Goal: Navigation & Orientation: Find specific page/section

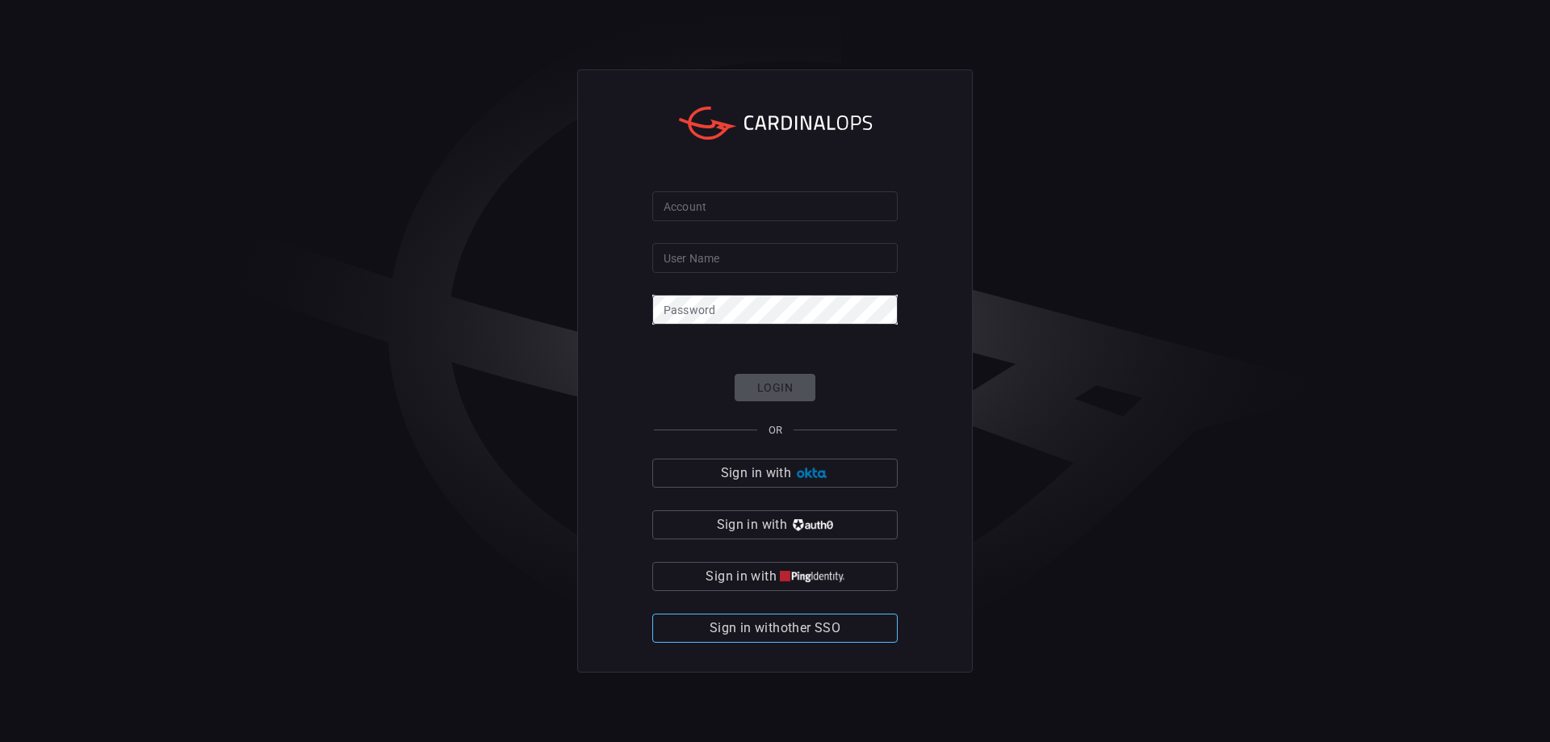
click at [819, 630] on span "Sign in with other SSO" at bounding box center [775, 628] width 131 height 23
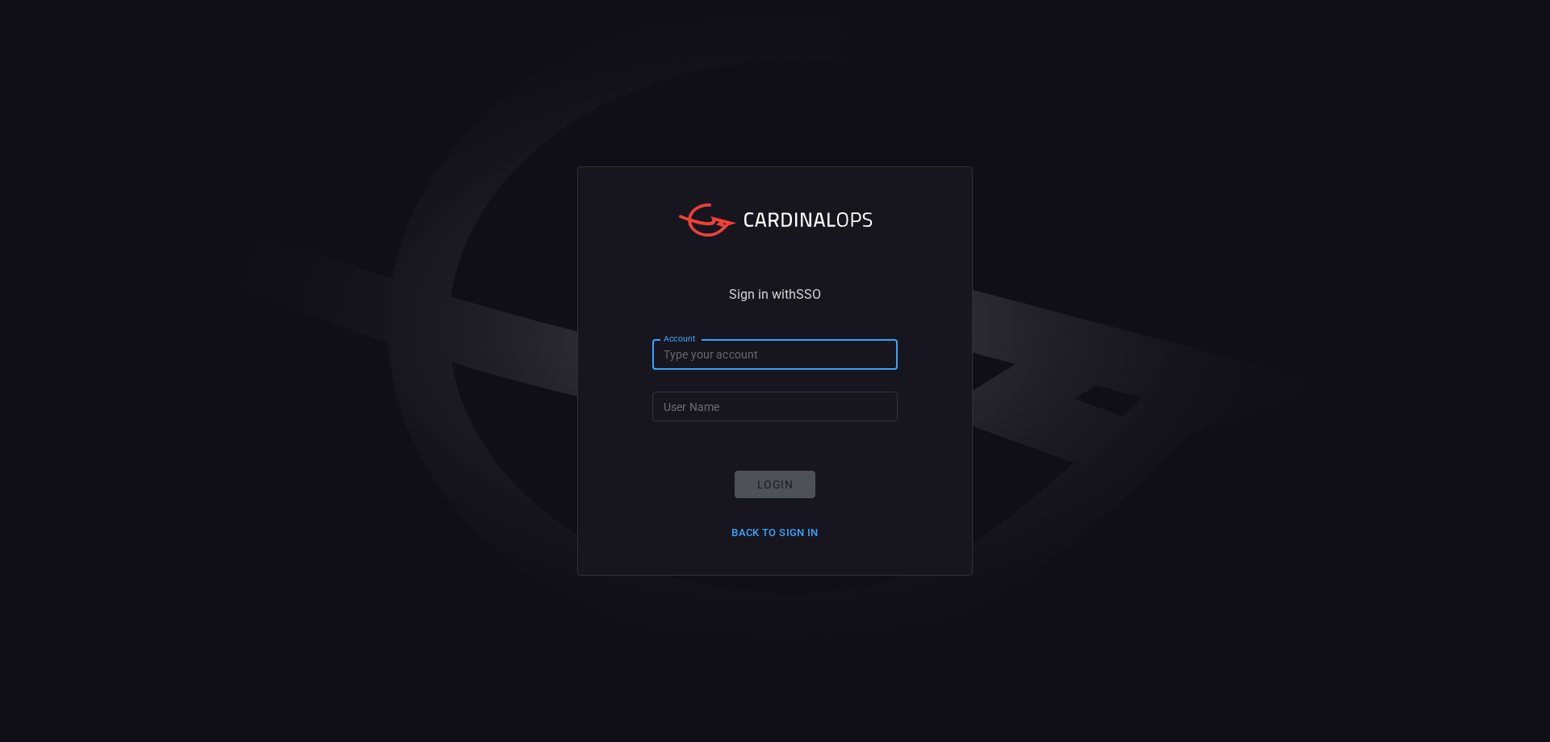
click at [730, 356] on input "Account" at bounding box center [774, 355] width 245 height 30
type input "n"
type input "nokia"
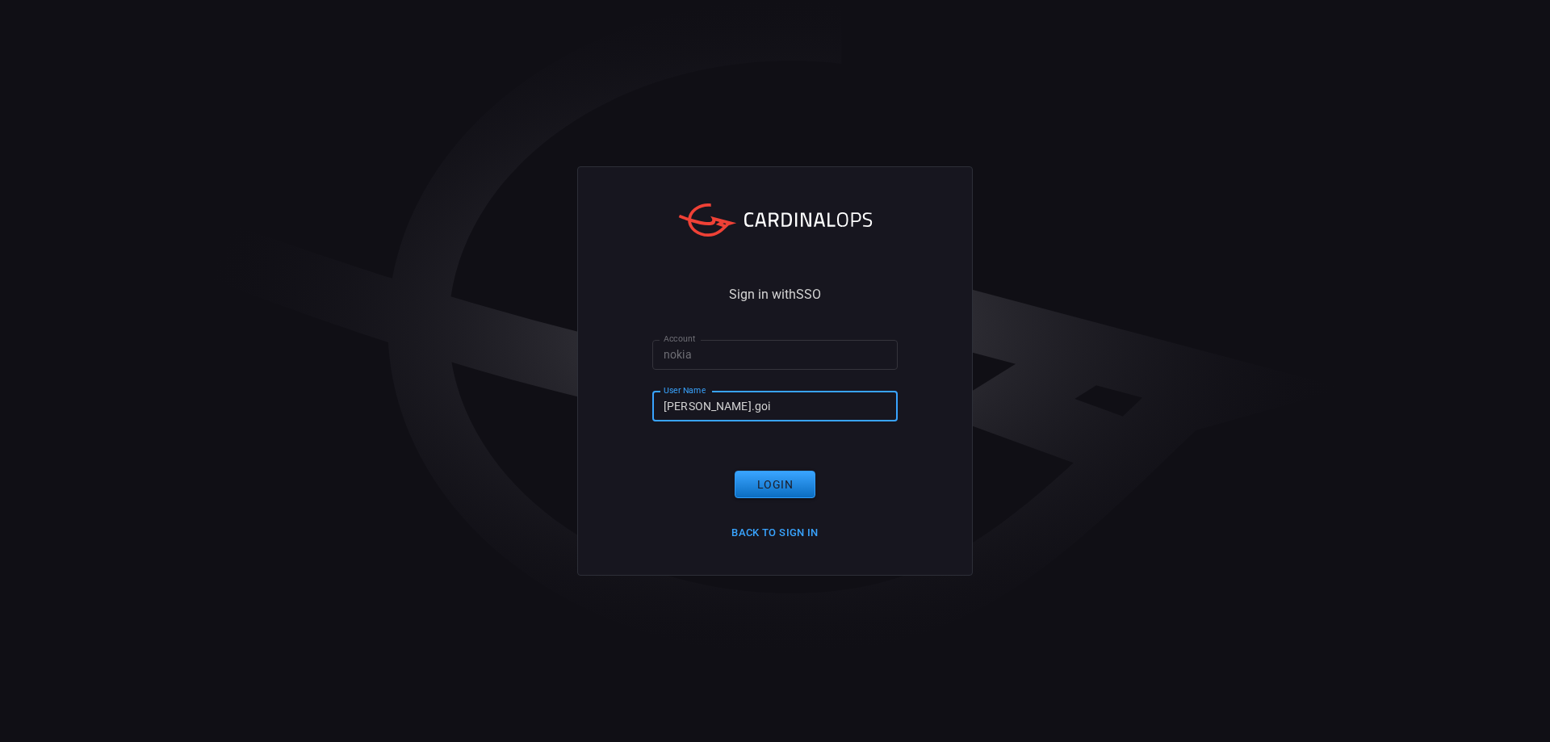
type input "[PERSON_NAME].gois"
click button "Login" at bounding box center [775, 485] width 81 height 28
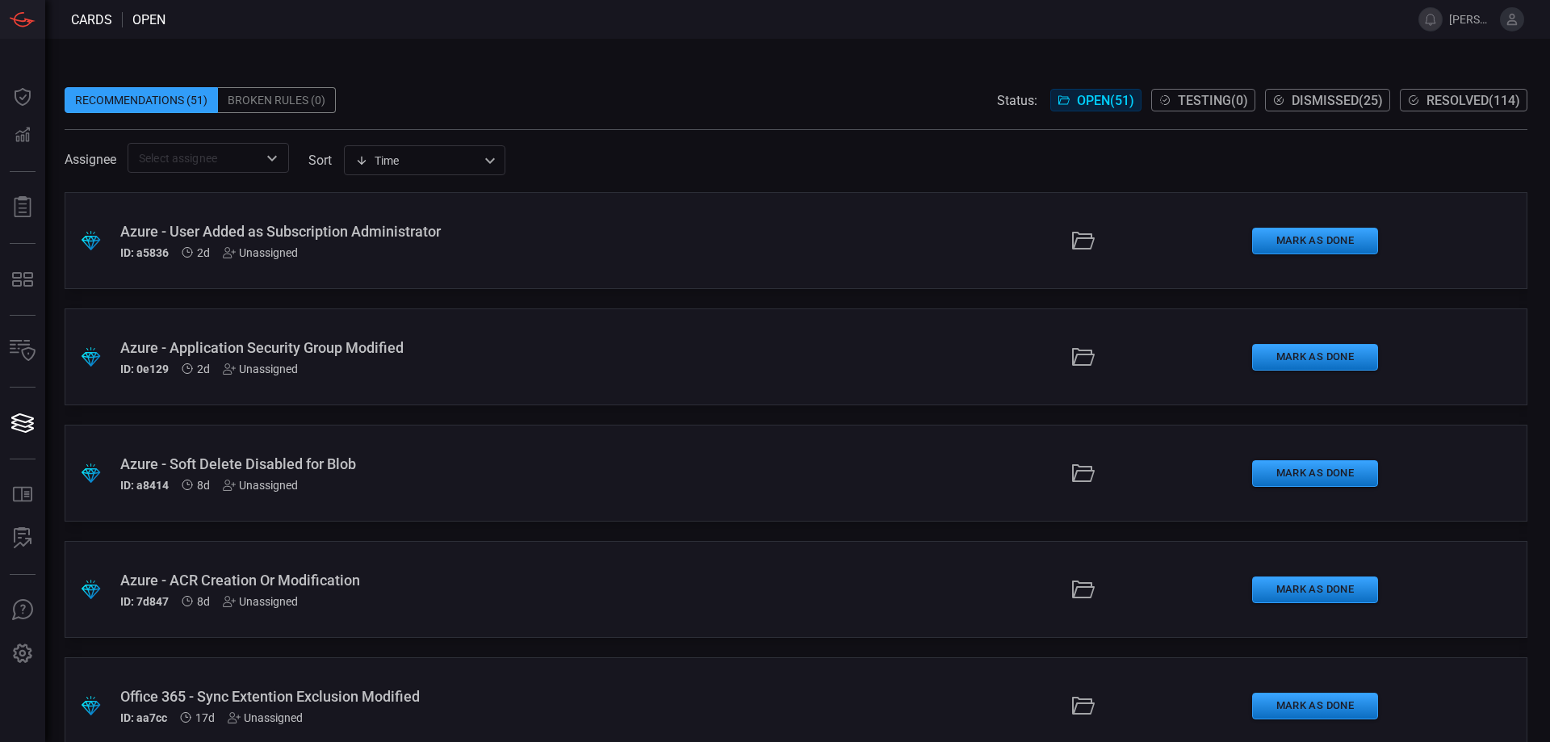
click at [1488, 19] on span "[PERSON_NAME].gois" at bounding box center [1471, 19] width 44 height 13
click at [1479, 19] on span "[PERSON_NAME].gois" at bounding box center [1471, 19] width 44 height 13
click at [1501, 21] on button at bounding box center [1512, 19] width 24 height 24
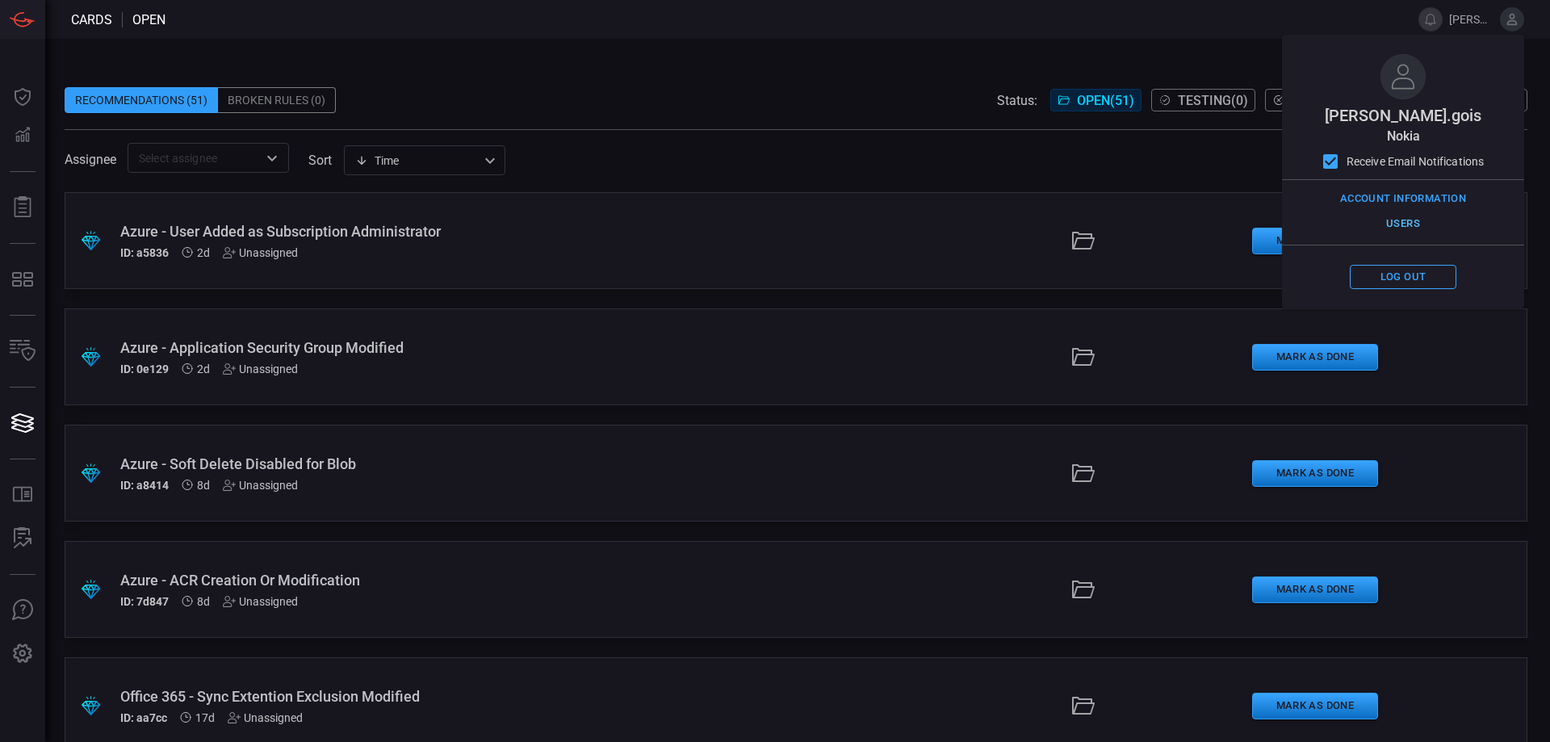
click at [1399, 223] on button "Users" at bounding box center [1403, 224] width 107 height 25
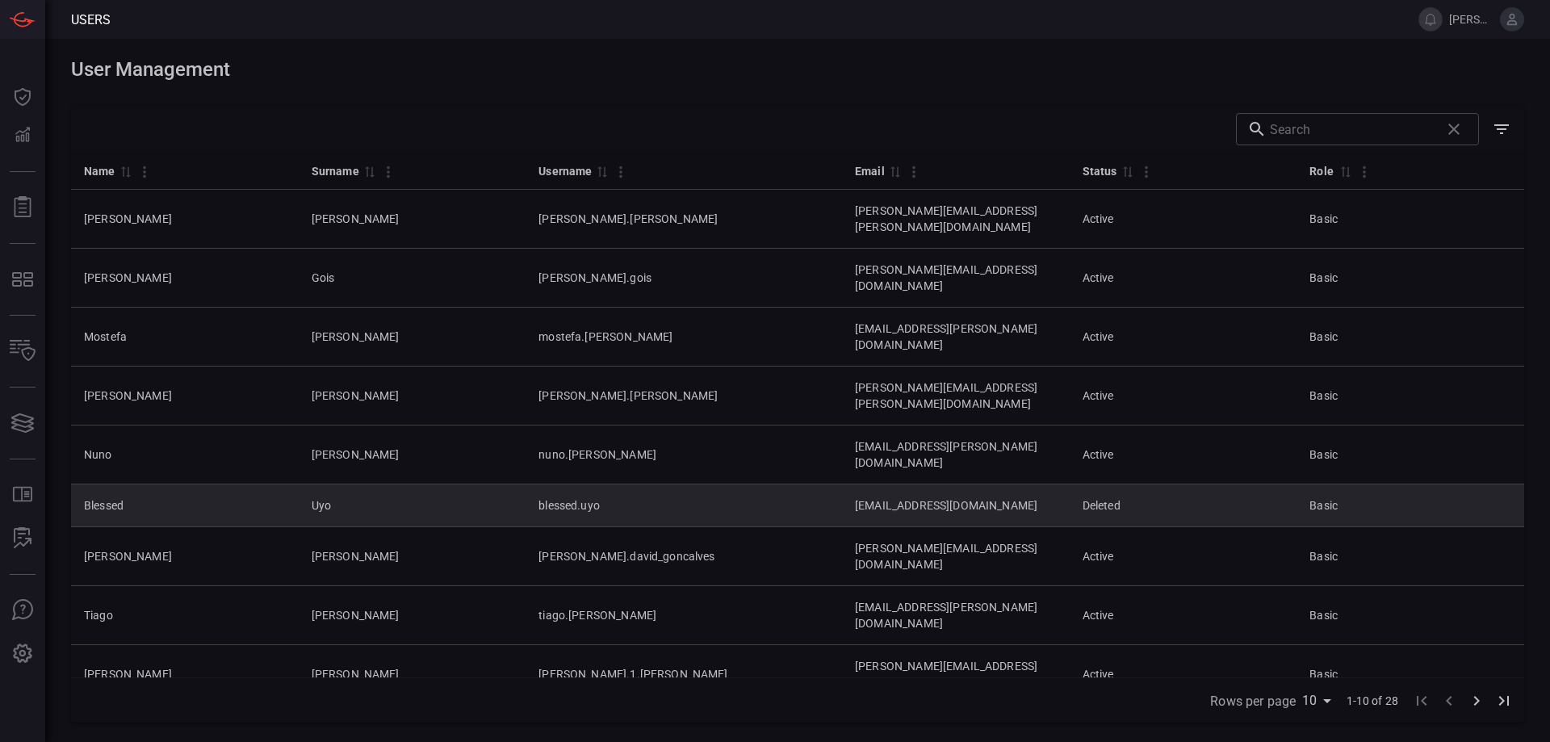
click at [308, 484] on td "Uyo" at bounding box center [413, 505] width 228 height 43
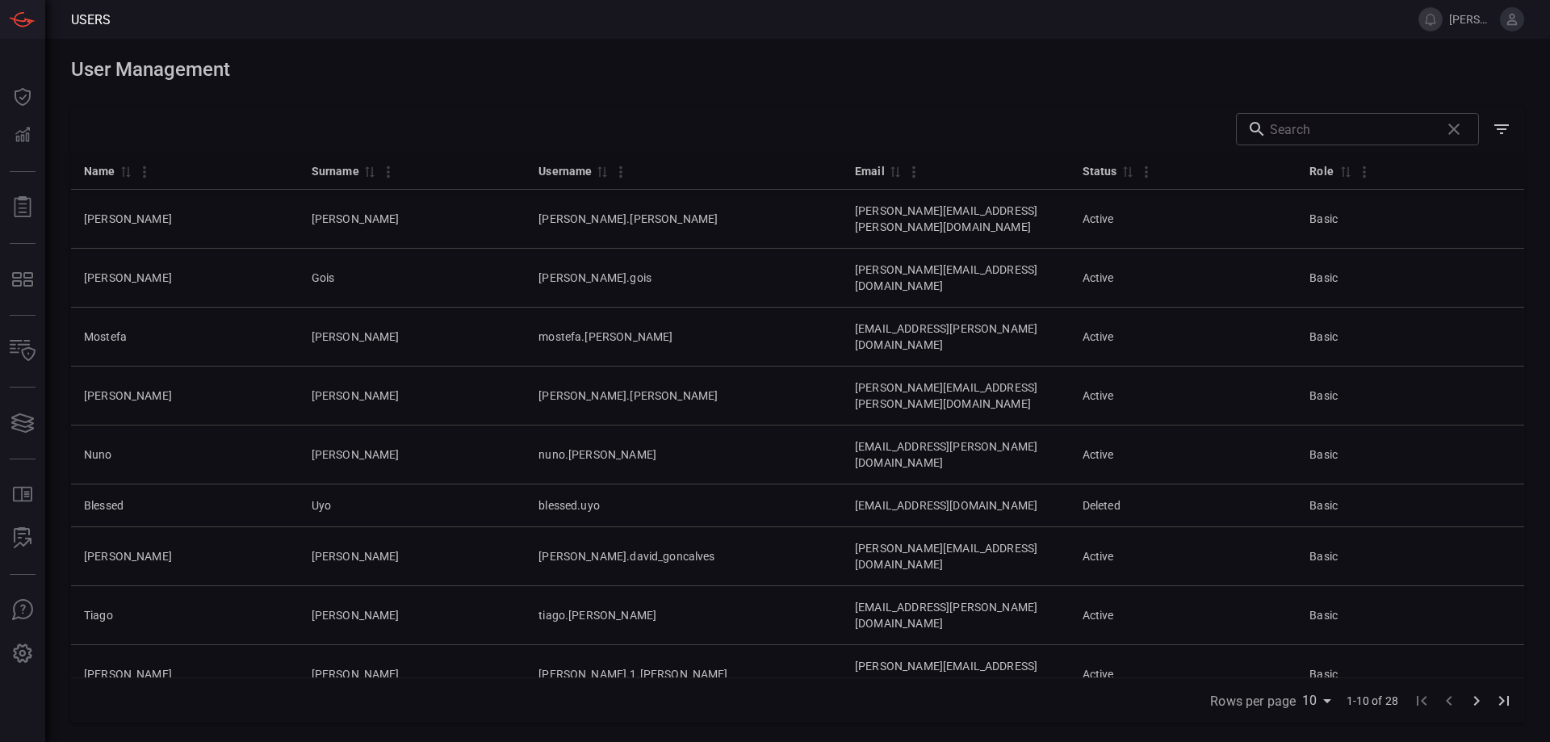
click at [294, 656] on div "Name 0 Surname 0 Username 0 Email 0 Status 0 Role 0 [PERSON_NAME] [PERSON_NAME]…" at bounding box center [797, 415] width 1453 height 526
click at [1478, 700] on icon "Go to next page" at bounding box center [1477, 701] width 6 height 10
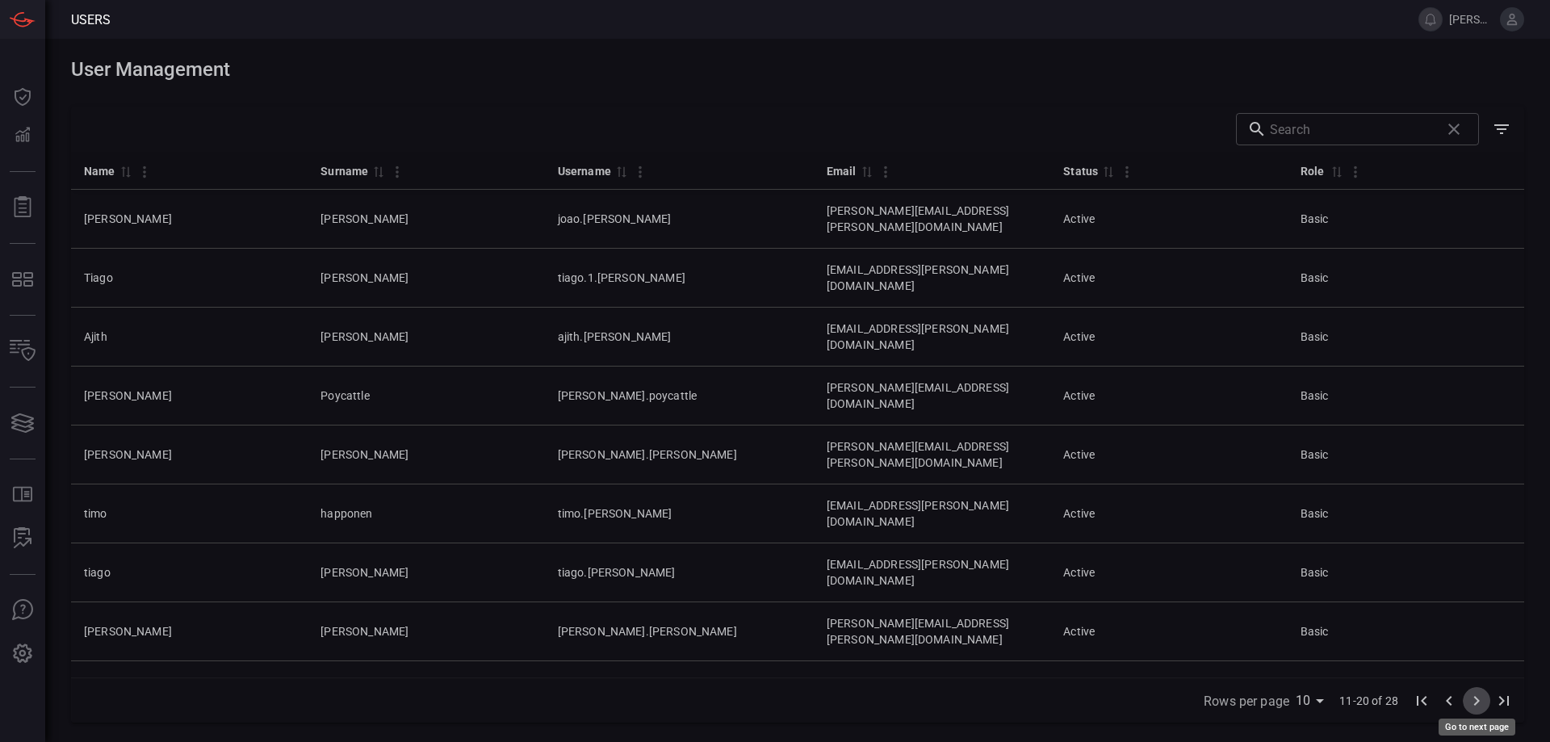
click at [1478, 700] on icon "Go to next page" at bounding box center [1477, 701] width 6 height 10
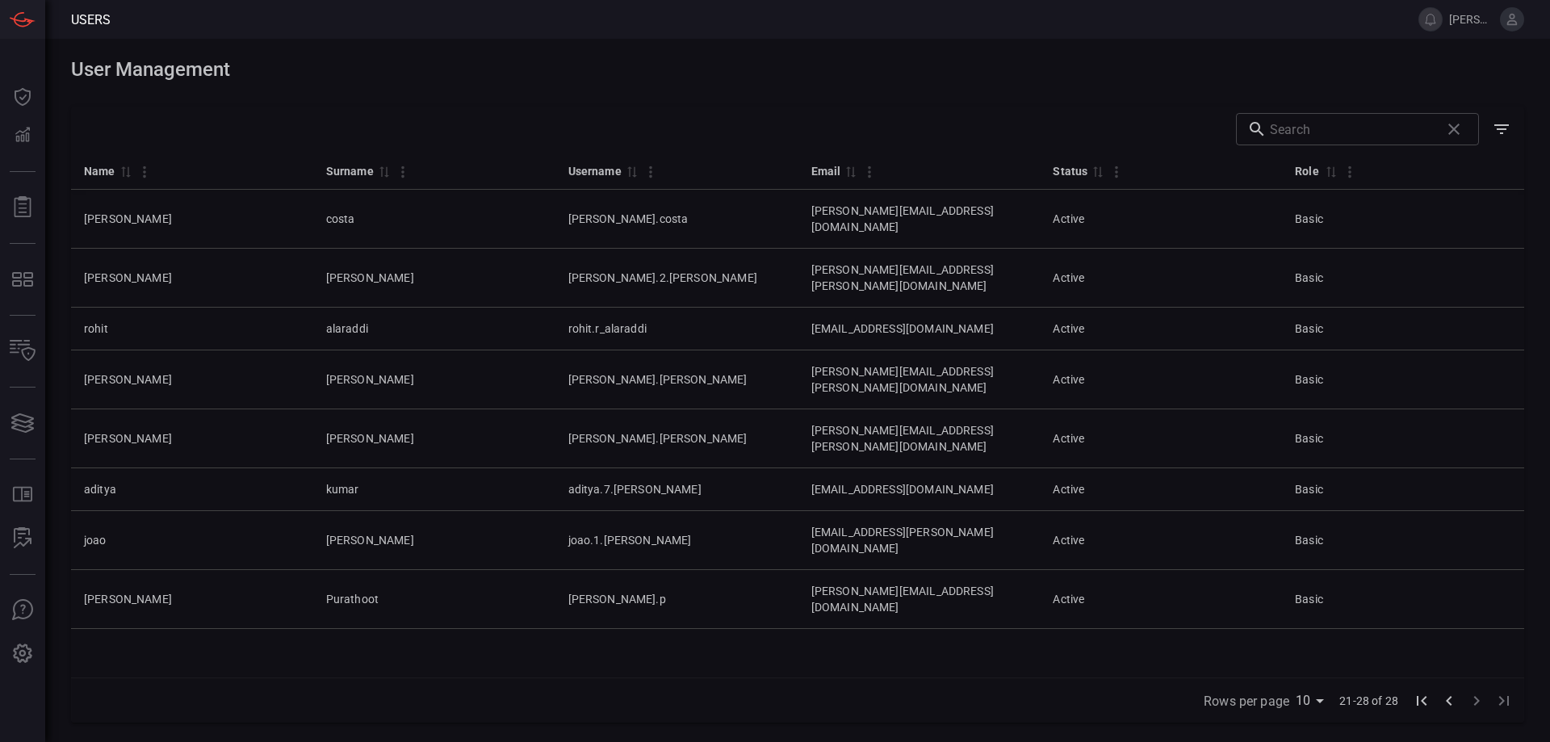
click at [1425, 705] on icon "Go to first page" at bounding box center [1422, 701] width 10 height 10
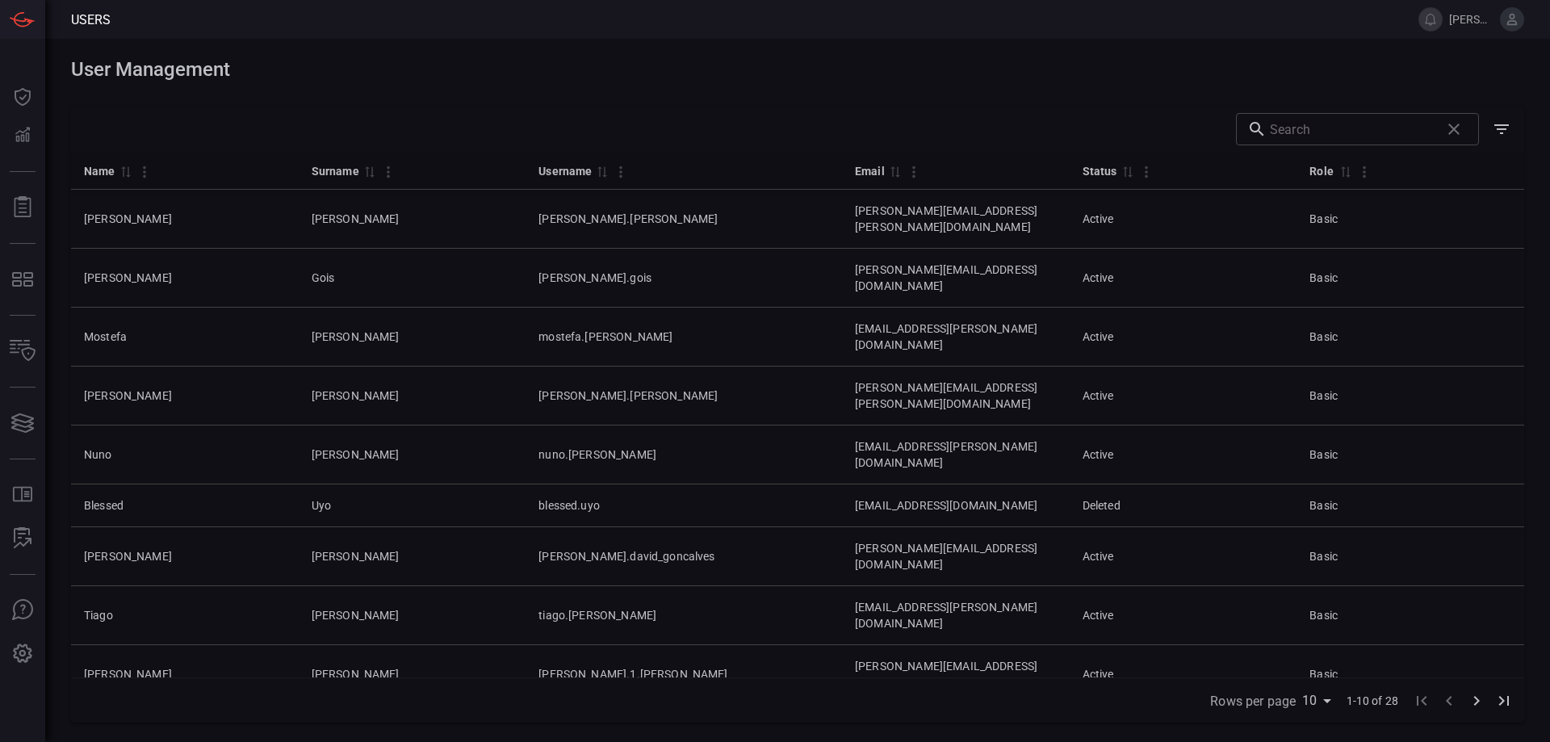
click at [360, 677] on div "Name 0 Surname 0 Username 0 Email 0 Status 0 Role 0 [PERSON_NAME] [PERSON_NAME]…" at bounding box center [797, 415] width 1453 height 526
